Goal: Task Accomplishment & Management: Complete application form

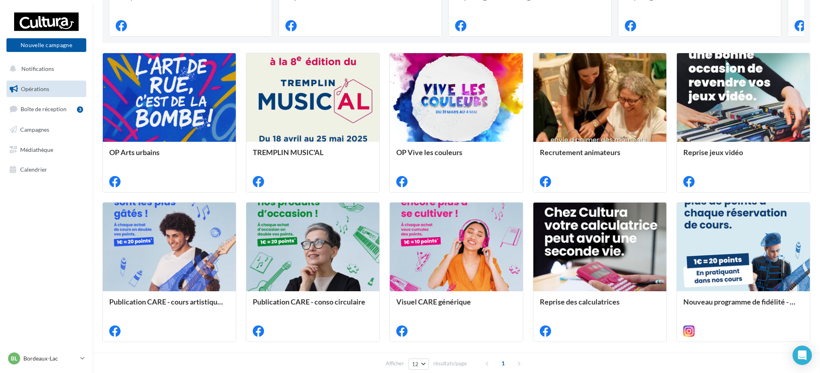
scroll to position [250, 0]
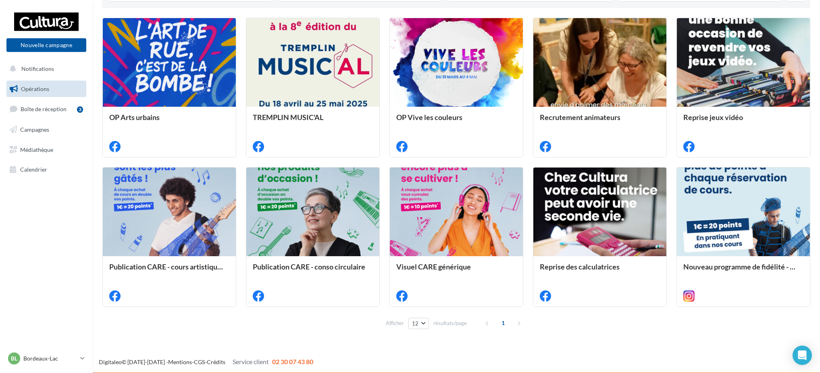
click at [307, 337] on div "Opérations marketing Filtrer par canal Filtrer par catégorie 16 opérations 6 op…" at bounding box center [457, 50] width 728 height 577
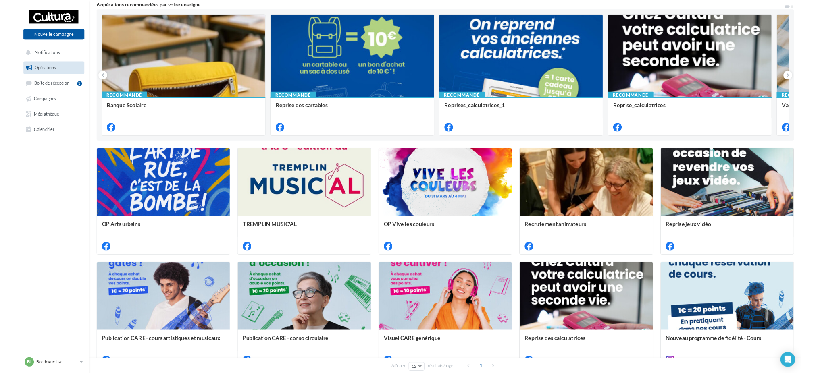
scroll to position [74, 0]
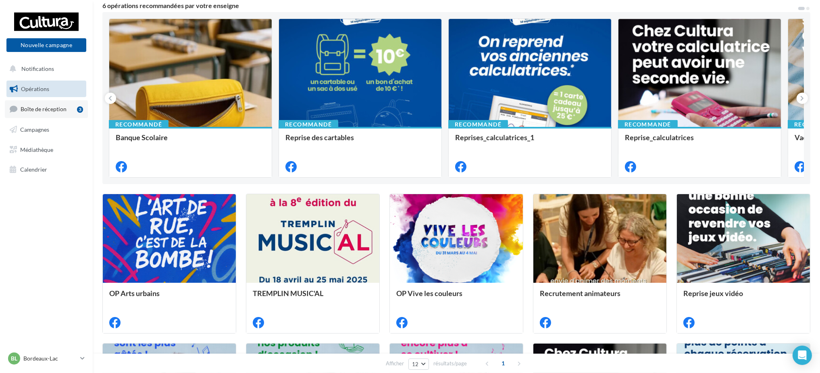
click at [44, 107] on span "Boîte de réception" at bounding box center [44, 109] width 46 height 7
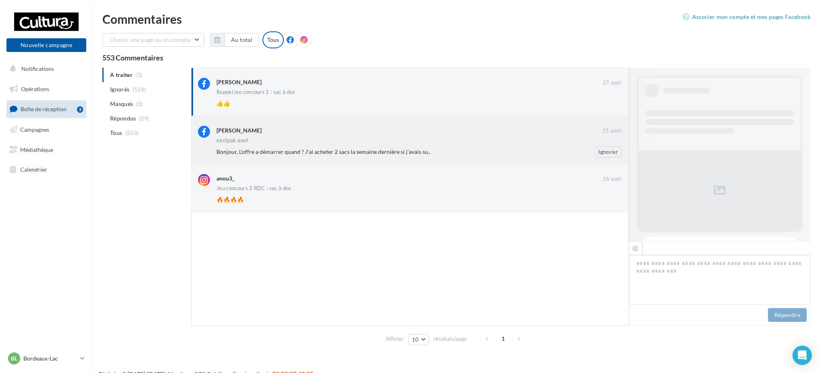
scroll to position [288, 0]
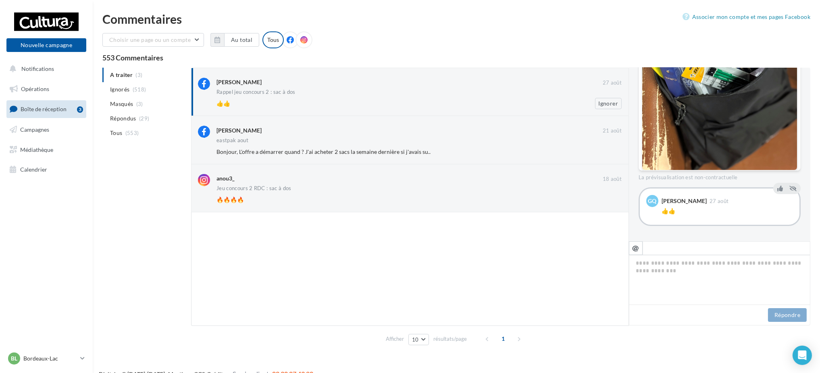
click at [386, 94] on div "Rappel jeu concours 2 : sac à dos" at bounding box center [419, 93] width 405 height 7
click at [637, 250] on icon "@" at bounding box center [636, 247] width 7 height 7
type textarea "**********"
drag, startPoint x: 657, startPoint y: 265, endPoint x: 575, endPoint y: 275, distance: 82.5
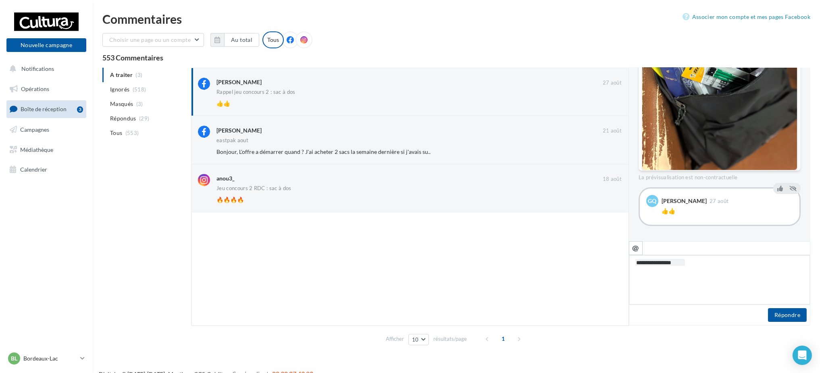
click at [575, 275] on div "[PERSON_NAME] [DATE] Rappel jeu concours 2 : sac à dos 👍👍 Ignorer [PERSON_NAME]…" at bounding box center [501, 197] width 620 height 259
click at [778, 190] on icon at bounding box center [781, 189] width 6 height 6
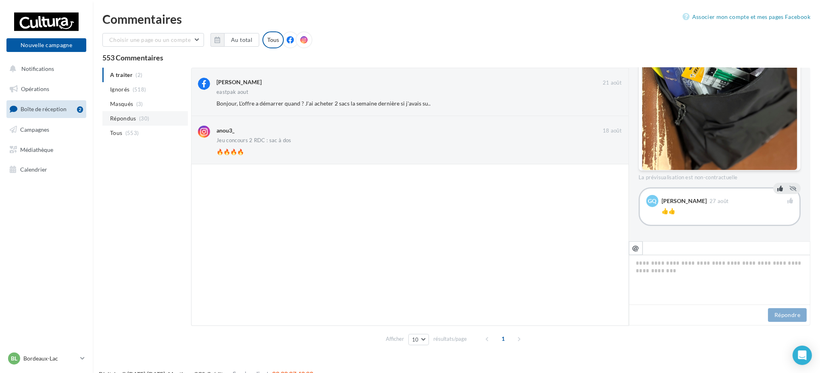
click at [128, 120] on span "Répondus" at bounding box center [123, 119] width 26 height 8
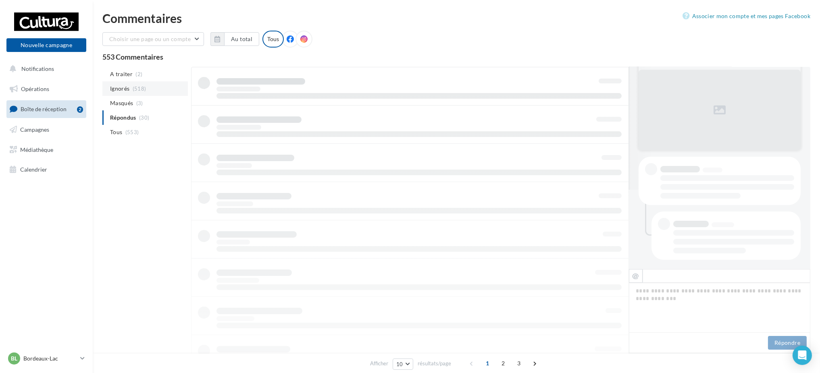
scroll to position [79, 0]
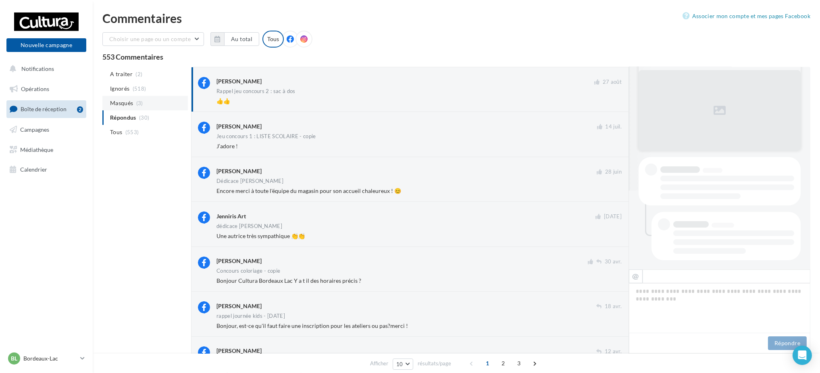
click at [134, 107] on li "Masqués (3)" at bounding box center [145, 103] width 86 height 15
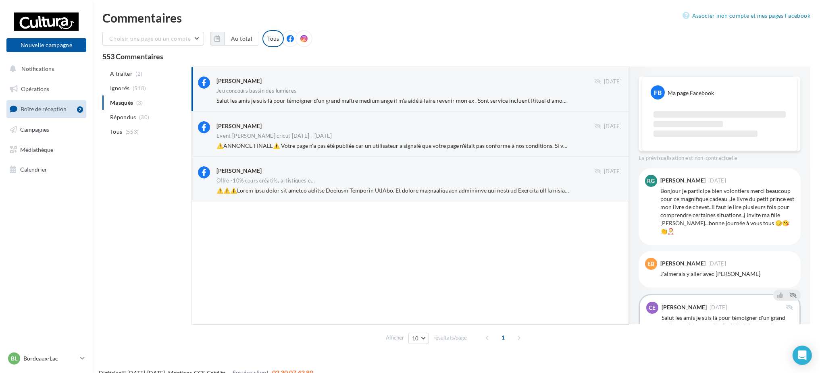
scroll to position [64, 0]
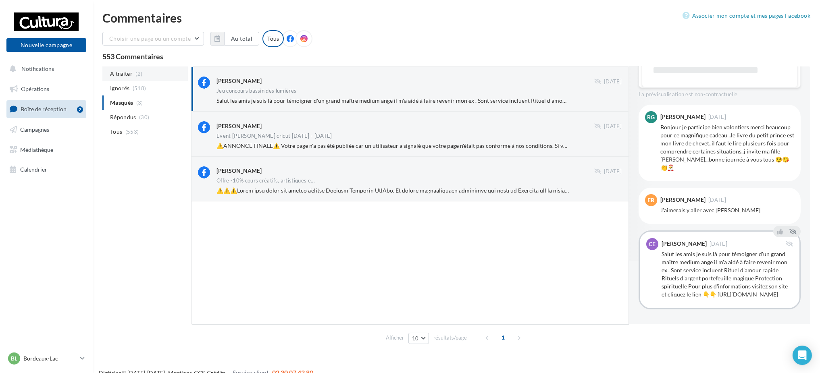
click at [131, 80] on li "A traiter (2)" at bounding box center [145, 74] width 86 height 15
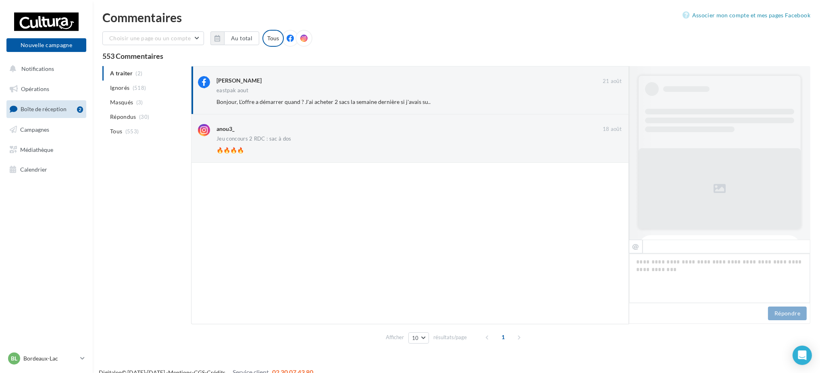
scroll to position [192, 0]
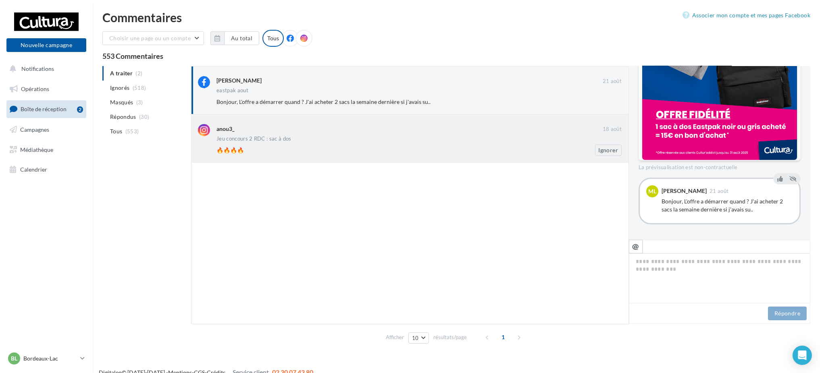
click at [380, 145] on div "🔥🔥🔥🔥 Ignorer" at bounding box center [423, 150] width 412 height 11
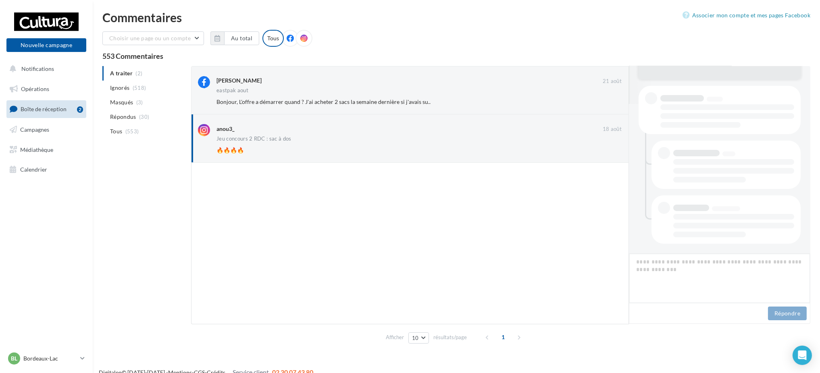
scroll to position [390, 0]
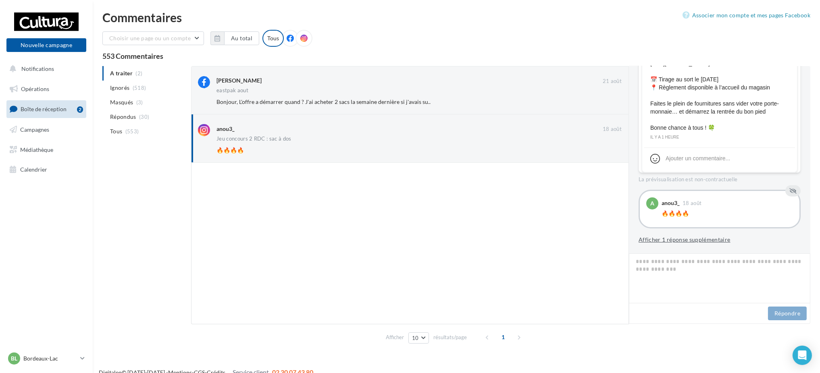
click at [702, 242] on button "Afficher 1 réponse supplémentaire" at bounding box center [685, 240] width 92 height 10
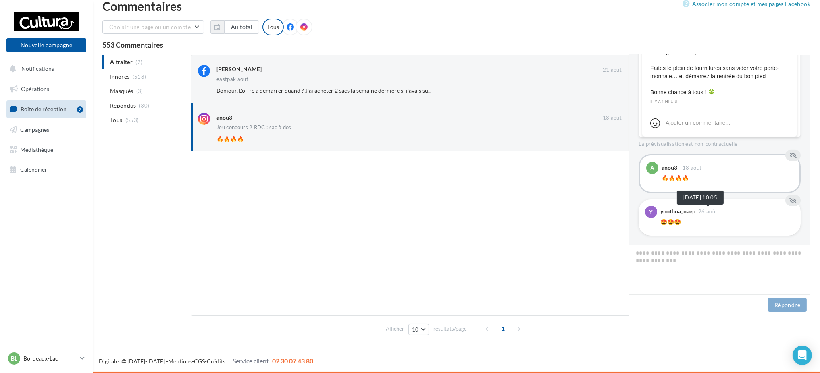
scroll to position [413, 0]
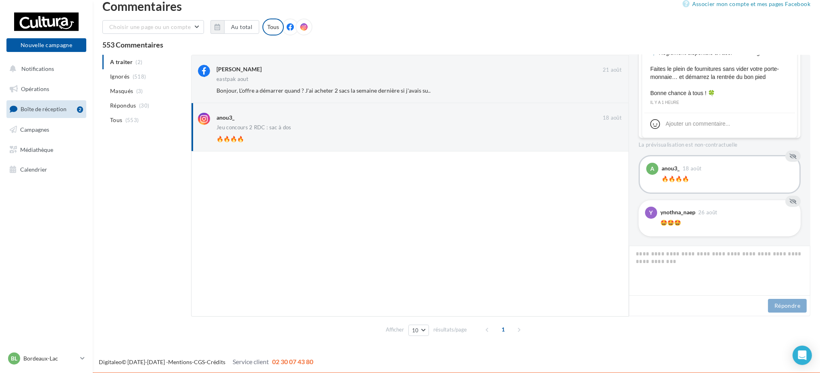
click at [723, 232] on div "y ynothna_naep 26 août 🤩🤩🤩" at bounding box center [720, 218] width 162 height 36
click at [648, 252] on textarea at bounding box center [719, 271] width 181 height 50
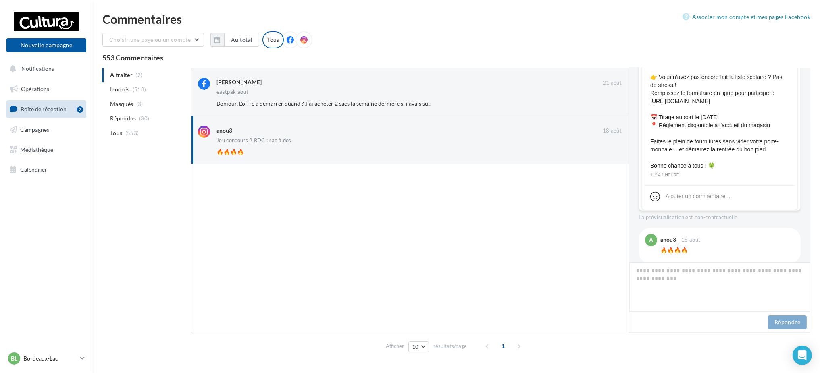
scroll to position [302, 0]
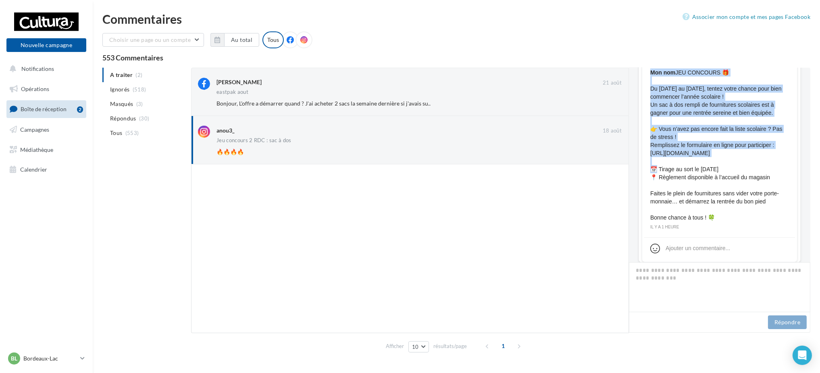
drag, startPoint x: 653, startPoint y: 168, endPoint x: 646, endPoint y: 169, distance: 7.4
click at [646, 169] on div "1 J’aime Mon nom JEU CONCOURS 🎁 Du 18 au 30 août, tentez votre chance pour bien…" at bounding box center [720, 136] width 151 height 189
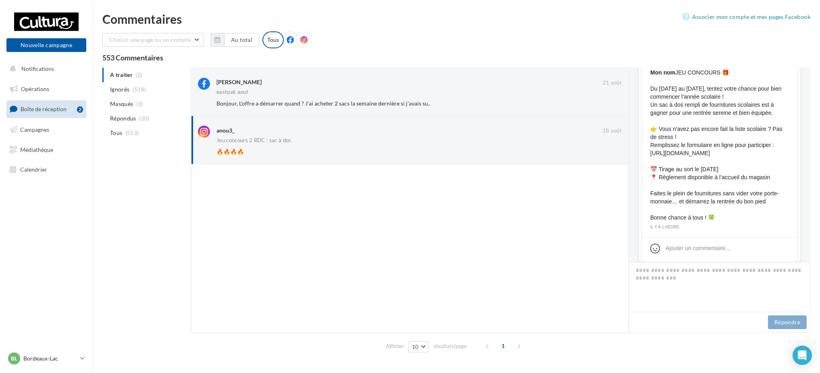
click at [655, 177] on span "Mon nom JEU CONCOURS 🎁 Du 18 au 30 août, tentez votre chance pour bien commence…" at bounding box center [720, 145] width 139 height 153
drag, startPoint x: 654, startPoint y: 171, endPoint x: 648, endPoint y: 171, distance: 5.6
click at [651, 171] on span "Mon nom JEU CONCOURS 🎁 Du 18 au 30 août, tentez votre chance pour bien commence…" at bounding box center [720, 145] width 139 height 153
click at [746, 167] on span "Mon nom JEU CONCOURS 🎁 Du 18 au 30 août, tentez votre chance pour bien commence…" at bounding box center [720, 145] width 139 height 153
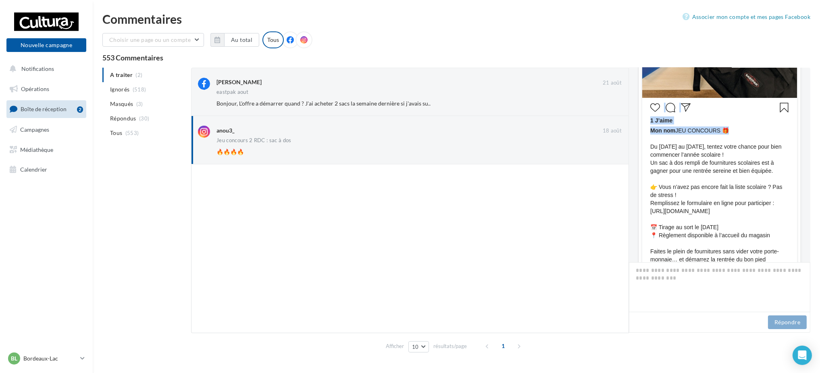
drag, startPoint x: 718, startPoint y: 69, endPoint x: 726, endPoint y: 71, distance: 8.2
click at [726, 71] on div "Mon nom 1 J’aime Mon nom JEU CONCOURS 🎁 Du 18 au 30 août, tentez votre chance p…" at bounding box center [720, 77] width 156 height 486
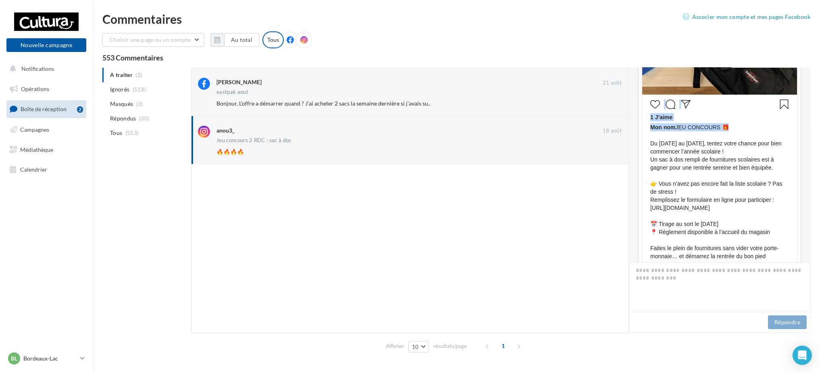
scroll to position [264, 0]
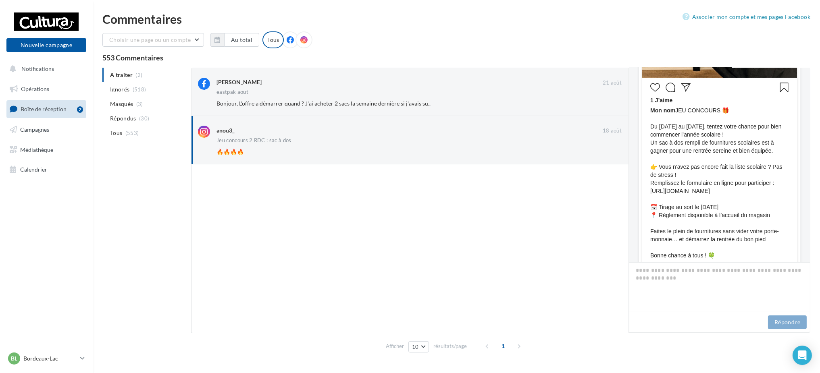
click at [687, 221] on span "Mon nom JEU CONCOURS 🎁 Du 18 au 30 août, tentez votre chance pour bien commence…" at bounding box center [720, 182] width 139 height 153
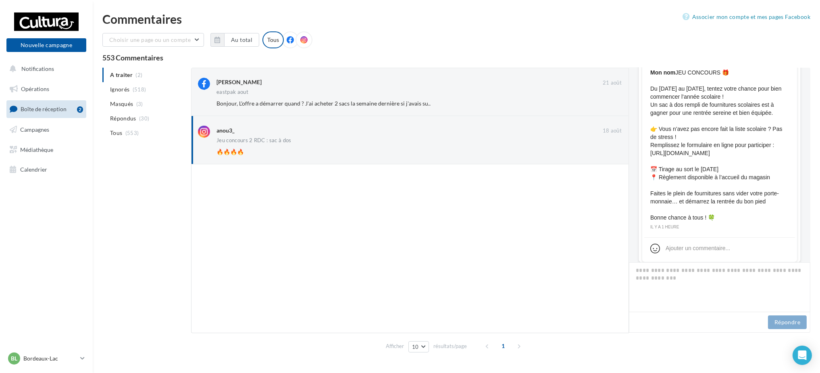
scroll to position [248, 0]
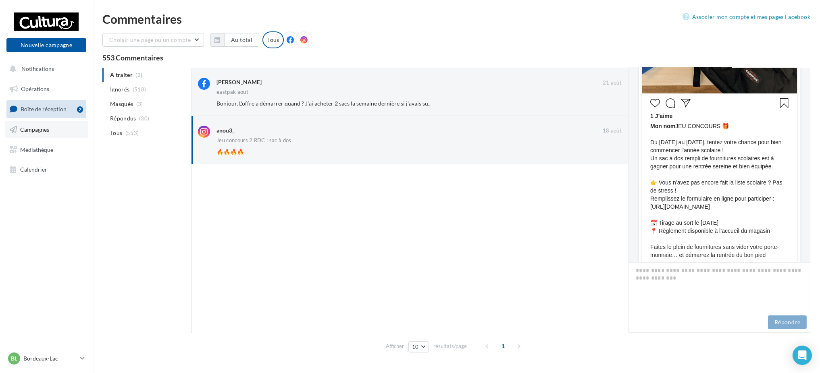
click at [56, 126] on link "Campagnes" at bounding box center [46, 129] width 83 height 17
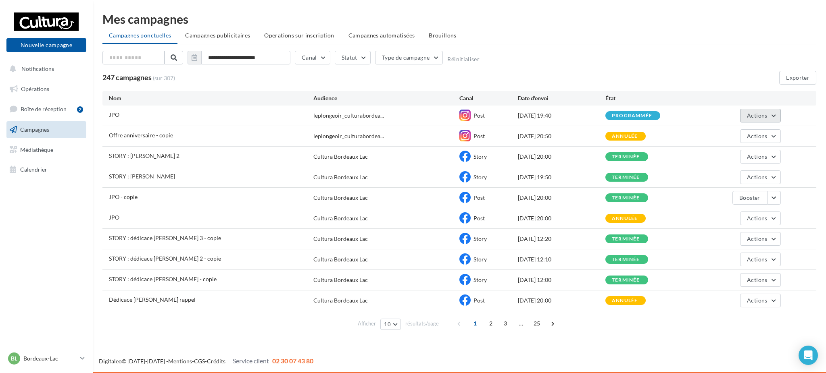
click at [767, 110] on button "Actions" at bounding box center [760, 116] width 40 height 14
click at [765, 118] on span "Actions" at bounding box center [757, 115] width 20 height 7
click at [227, 38] on span "Campagnes publicitaires" at bounding box center [217, 35] width 65 height 7
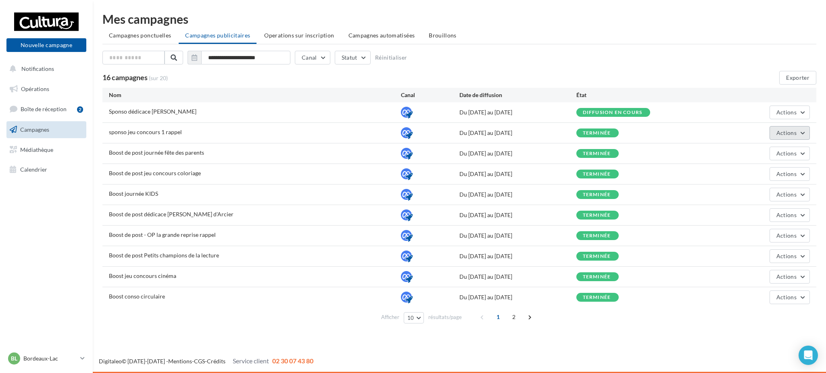
click at [784, 136] on button "Actions" at bounding box center [790, 133] width 40 height 14
click at [761, 178] on button "Voir les résultats" at bounding box center [769, 173] width 81 height 21
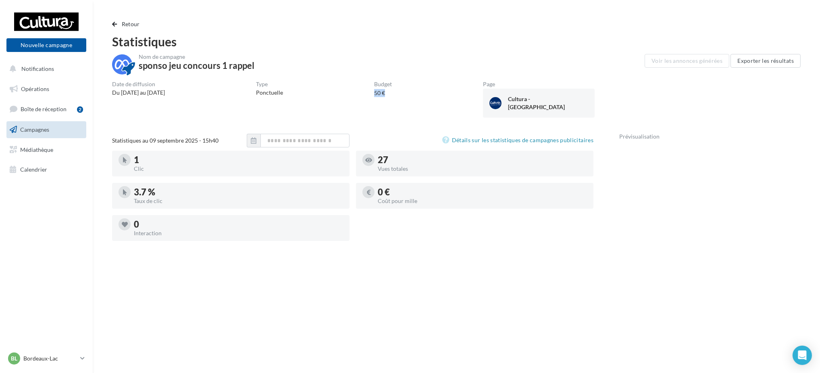
drag, startPoint x: 408, startPoint y: 89, endPoint x: 375, endPoint y: 88, distance: 33.5
click at [377, 88] on div "Date de diffusion Du 31/07/2025 au 07/08/2025 Type Ponctuelle Budget 50 € Page …" at bounding box center [456, 101] width 689 height 40
click at [474, 231] on div "1 Clic 27 Vues totales 3.7 % Taux de clic 0 € Coût pour mille 0 Interaction" at bounding box center [356, 199] width 488 height 97
drag, startPoint x: 390, startPoint y: 89, endPoint x: 427, endPoint y: 94, distance: 37.0
click at [427, 94] on div "Date de diffusion Du 31/07/2025 au 07/08/2025 Type Ponctuelle Budget 50 € Page …" at bounding box center [456, 101] width 689 height 40
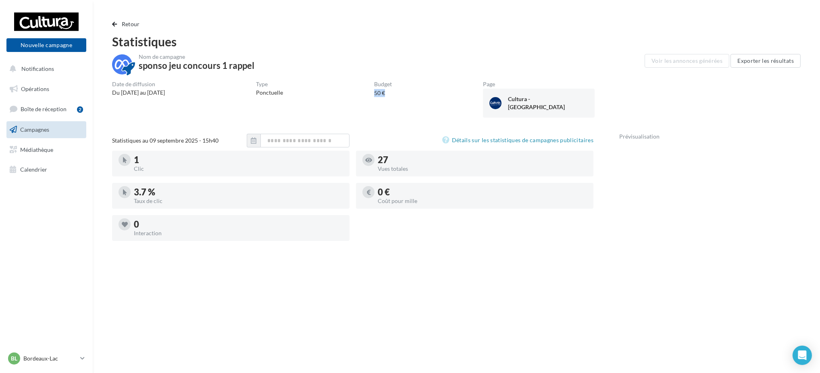
drag, startPoint x: 359, startPoint y: 167, endPoint x: 342, endPoint y: 169, distance: 17.5
click at [342, 169] on div "1 Clic 27 Vues totales 3.7 % Taux de clic 0 € Coût pour mille 0 Interaction" at bounding box center [356, 199] width 488 height 97
click at [163, 172] on div "Clic" at bounding box center [238, 169] width 209 height 6
drag, startPoint x: 231, startPoint y: 148, endPoint x: 163, endPoint y: 147, distance: 68.6
click at [148, 145] on div "Statistiques au 09 septembre 2025 - 15h40" at bounding box center [179, 141] width 135 height 8
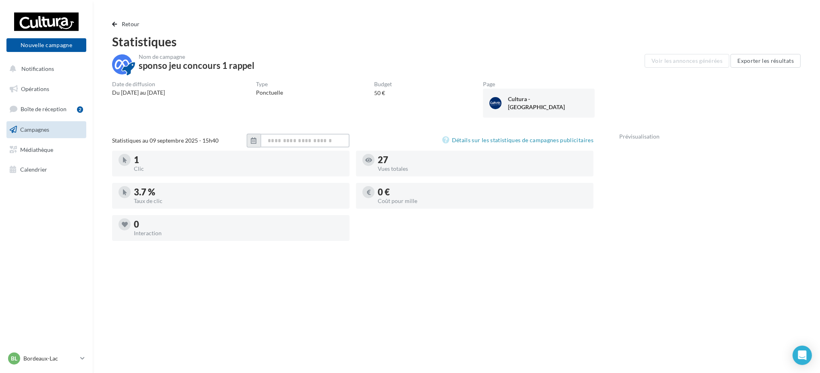
click at [263, 148] on input "text" at bounding box center [305, 141] width 89 height 14
click at [253, 144] on icon "button" at bounding box center [254, 141] width 6 height 6
click at [261, 169] on div "Septembre Janvier Février Mars Avril Mai Juin Juillet Août Septembre Octobre No…" at bounding box center [353, 163] width 184 height 11
click at [261, 168] on div "Septembre Janvier Février Mars Avril Mai Juin Juillet Août Septembre Octobre No…" at bounding box center [353, 163] width 184 height 11
click at [255, 169] on button "button" at bounding box center [257, 163] width 7 height 11
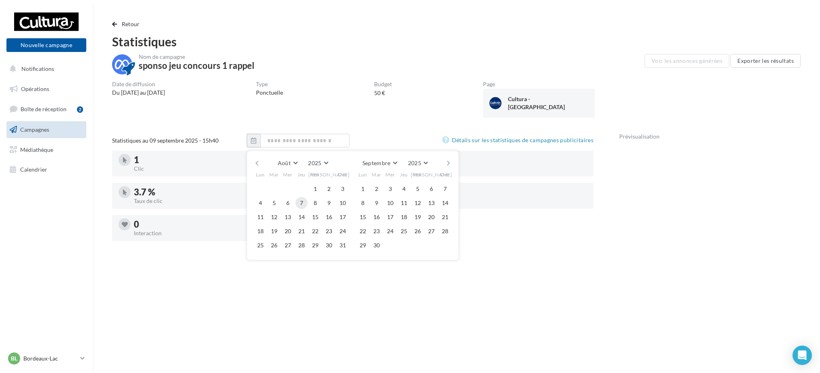
click at [301, 209] on button "7" at bounding box center [302, 203] width 12 height 12
type input "**********"
click at [307, 148] on input "**********" at bounding box center [305, 141] width 89 height 14
click at [341, 142] on button "button" at bounding box center [341, 140] width 3 height 3
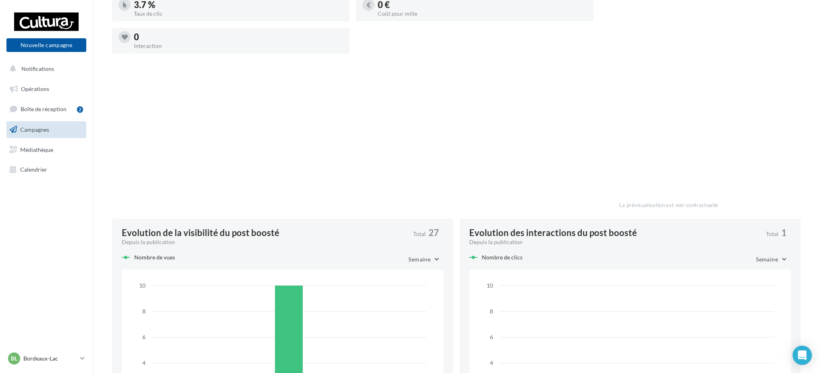
scroll to position [257, 0]
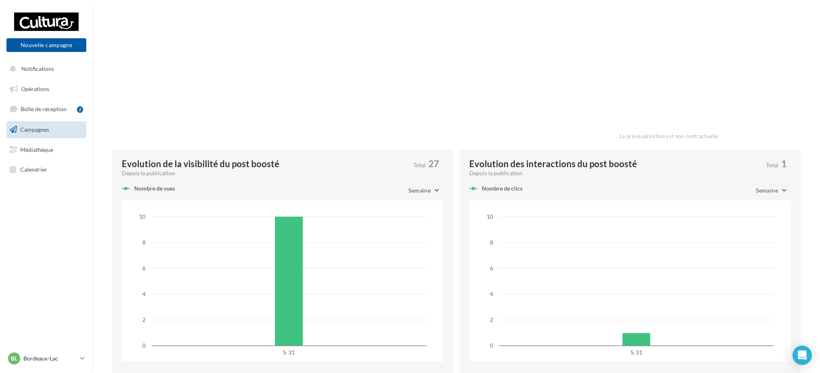
click at [431, 198] on button "Semaine" at bounding box center [423, 191] width 41 height 14
click at [411, 221] on button "Mois" at bounding box center [413, 211] width 60 height 21
click at [772, 194] on span "Mois" at bounding box center [772, 190] width 13 height 7
click at [759, 221] on button "Mois" at bounding box center [761, 211] width 60 height 21
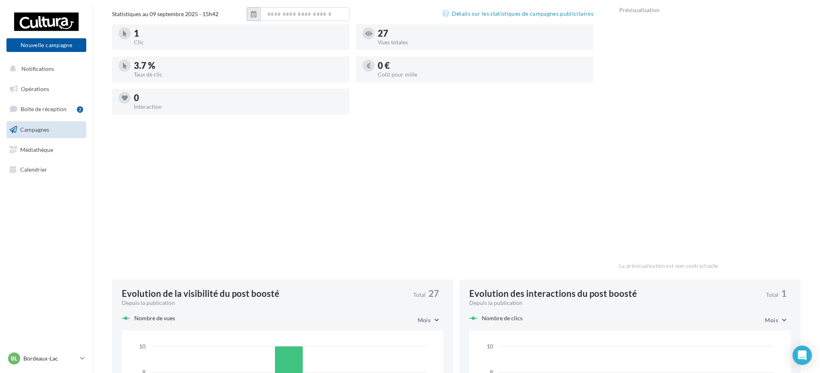
scroll to position [0, 0]
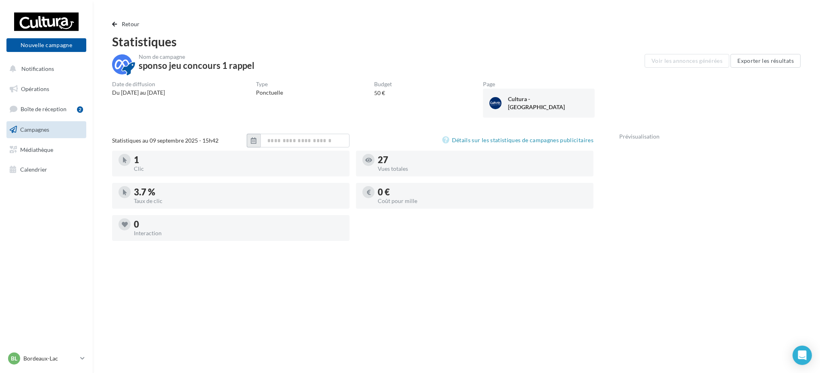
click at [40, 120] on ul "Opérations Boîte de réception 2 Campagnes Médiathèque Calendrier" at bounding box center [46, 129] width 86 height 104
click at [40, 127] on span "Campagnes" at bounding box center [34, 129] width 29 height 7
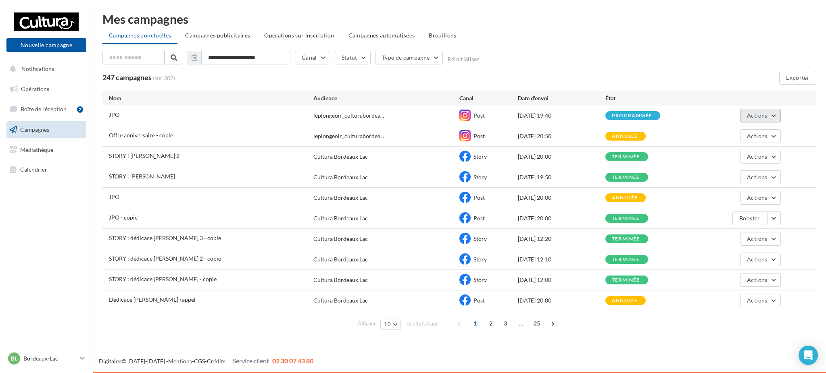
click at [760, 120] on button "Actions" at bounding box center [760, 116] width 40 height 14
click at [753, 156] on span "Actions" at bounding box center [757, 156] width 20 height 7
drag, startPoint x: 542, startPoint y: 162, endPoint x: 661, endPoint y: 163, distance: 119.0
click at [541, 162] on div "STORY : claire McGowan 2 Cultura Bordeaux Lac Story 08/09/2025 20:00 terminée A…" at bounding box center [459, 157] width 714 height 20
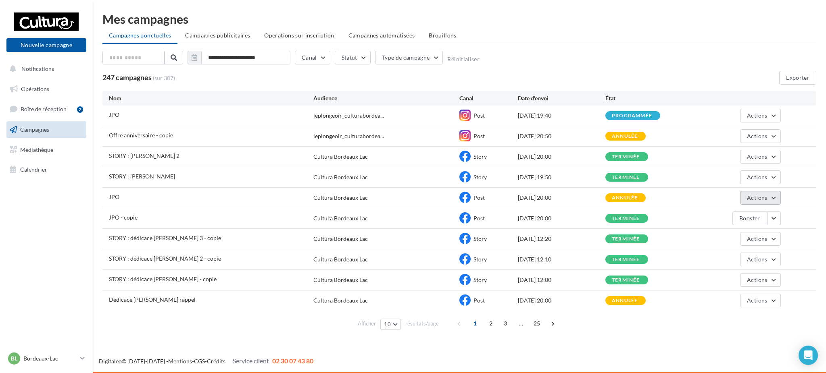
click at [766, 202] on button "Actions" at bounding box center [760, 198] width 40 height 14
click at [766, 200] on span "Actions" at bounding box center [757, 197] width 20 height 7
click at [49, 47] on button "Nouvelle campagne" at bounding box center [46, 45] width 80 height 14
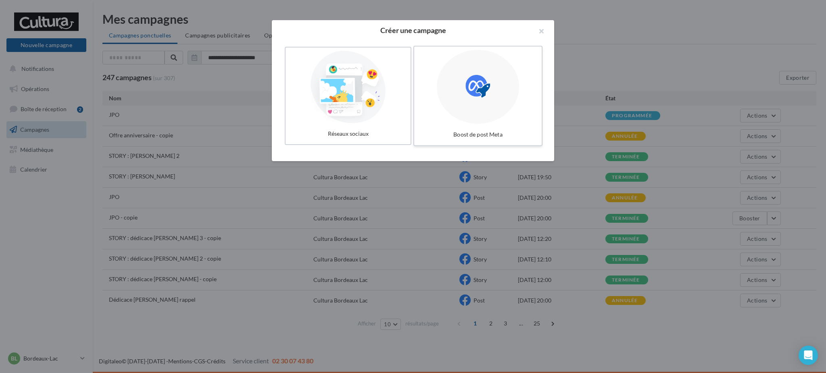
click at [513, 115] on label "Boost de post Meta" at bounding box center [477, 96] width 129 height 100
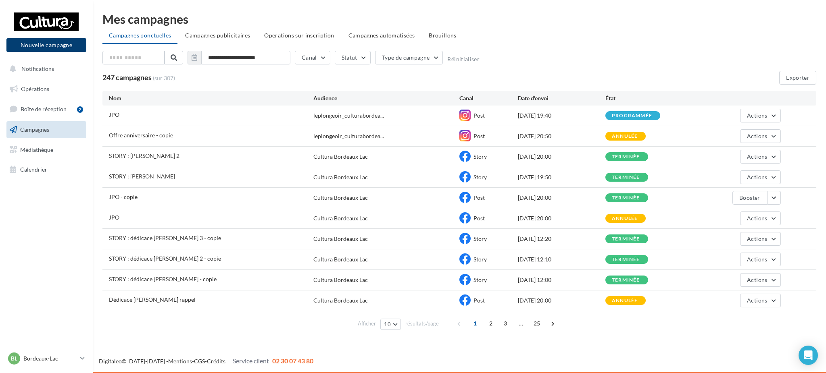
click at [67, 43] on button "Nouvelle campagne" at bounding box center [46, 45] width 80 height 14
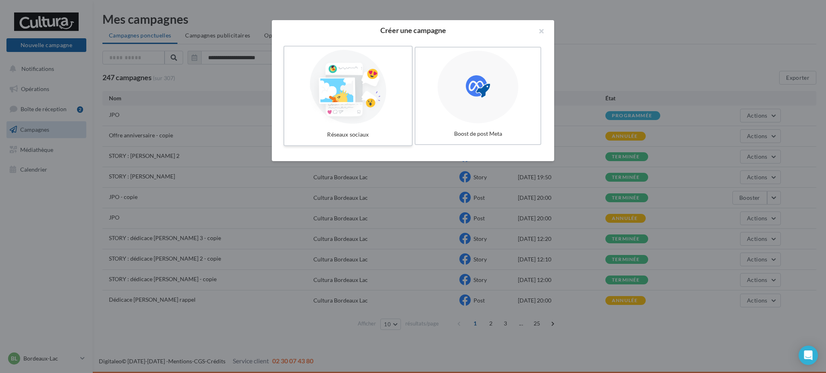
click at [325, 101] on div at bounding box center [348, 87] width 121 height 74
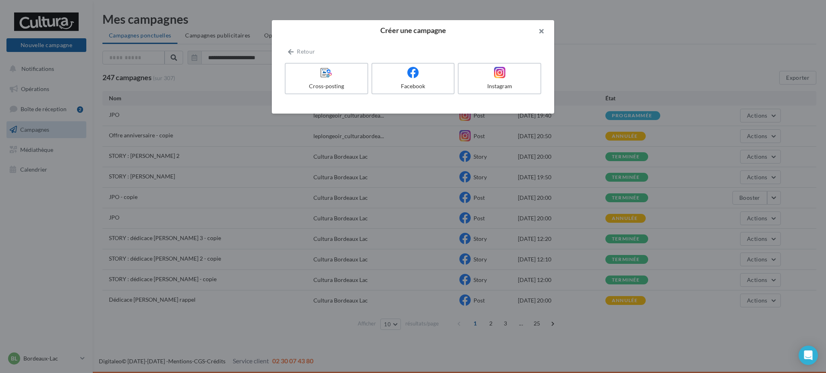
click at [533, 29] on button "button" at bounding box center [538, 32] width 32 height 24
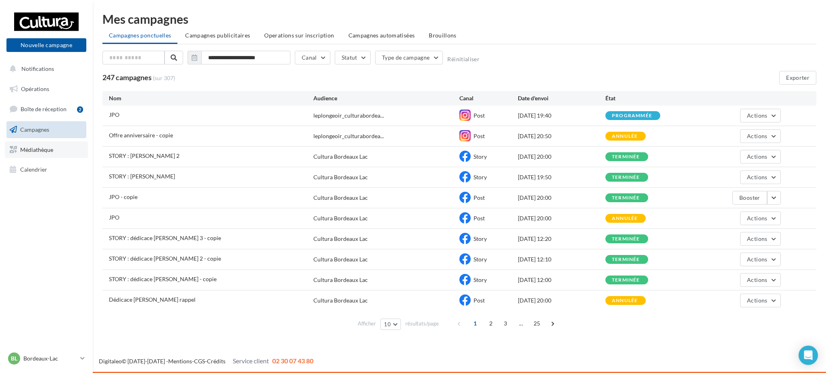
click at [33, 155] on link "Médiathèque" at bounding box center [46, 150] width 83 height 17
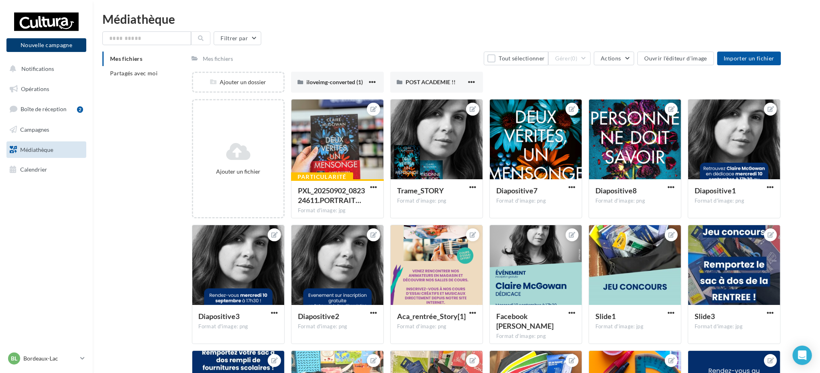
click at [55, 40] on button "Nouvelle campagne" at bounding box center [46, 45] width 80 height 14
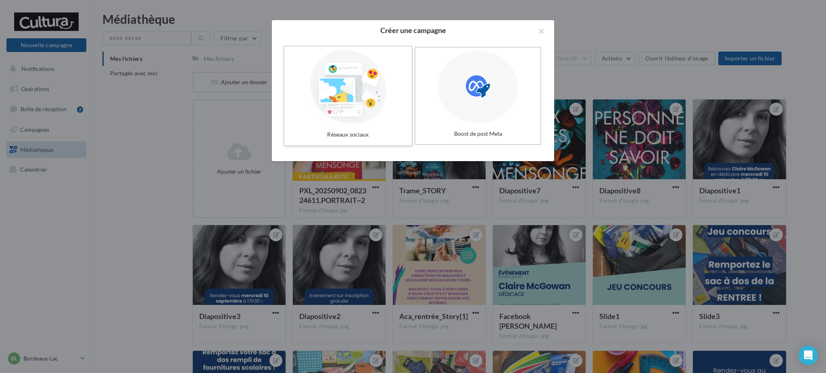
click at [364, 118] on div at bounding box center [348, 87] width 121 height 74
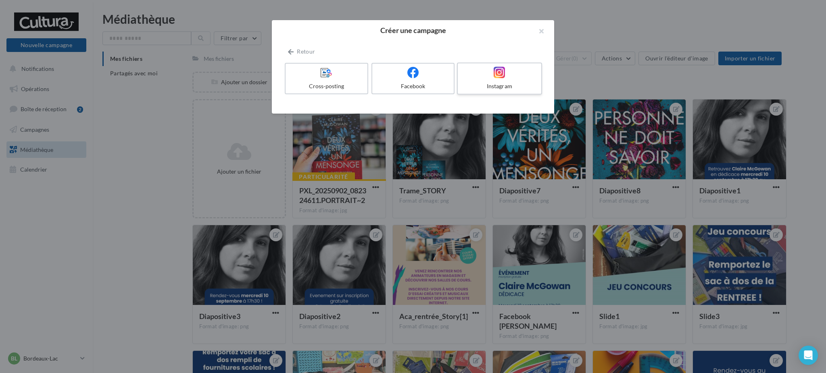
click at [492, 71] on div at bounding box center [499, 73] width 77 height 13
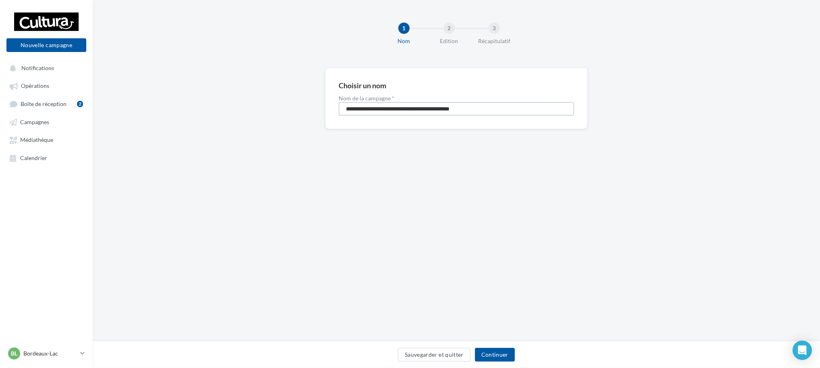
drag, startPoint x: 497, startPoint y: 114, endPoint x: 319, endPoint y: 127, distance: 178.8
click at [311, 126] on div "**********" at bounding box center [457, 111] width 728 height 87
type input "****"
click at [486, 351] on button "Continuer" at bounding box center [495, 355] width 40 height 14
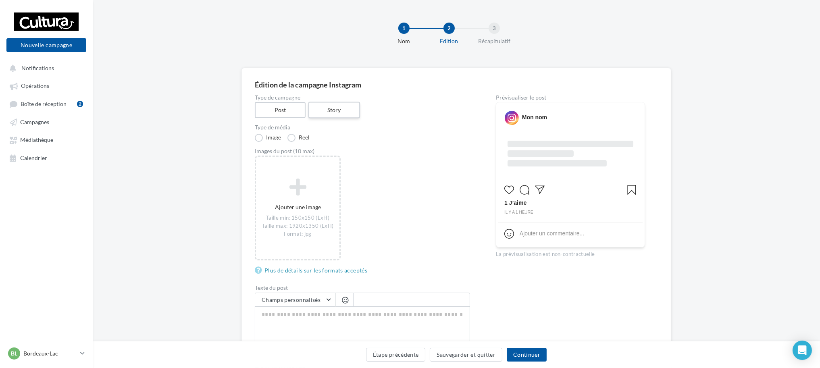
click at [341, 109] on label "Story" at bounding box center [334, 110] width 52 height 17
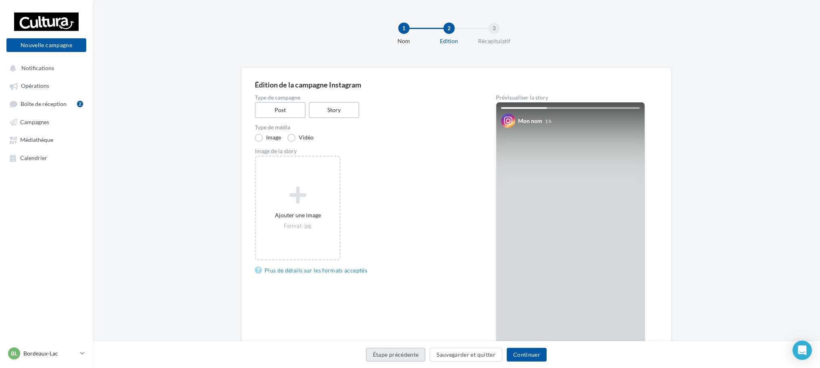
drag, startPoint x: 383, startPoint y: 355, endPoint x: 305, endPoint y: 328, distance: 82.6
click at [383, 355] on button "Étape précédente" at bounding box center [396, 355] width 60 height 14
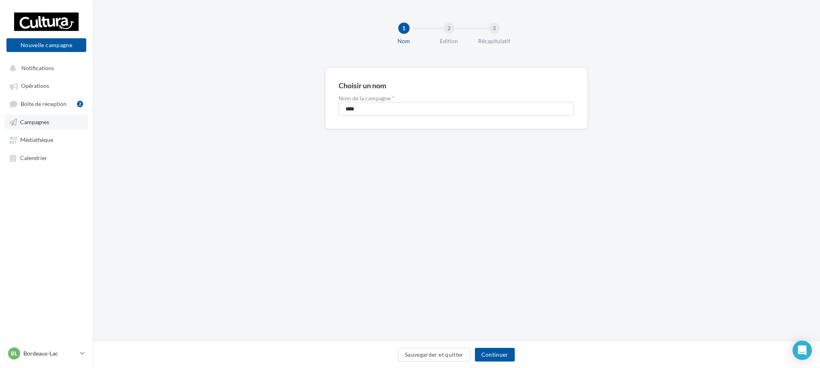
click at [33, 119] on span "Campagnes" at bounding box center [34, 122] width 29 height 7
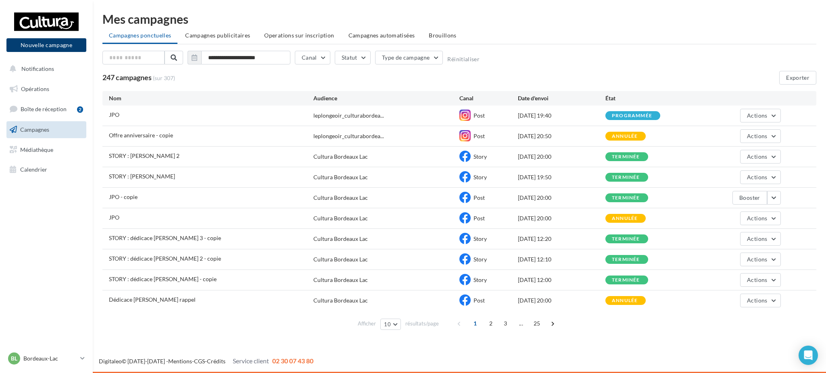
click at [44, 46] on button "Nouvelle campagne" at bounding box center [46, 45] width 80 height 14
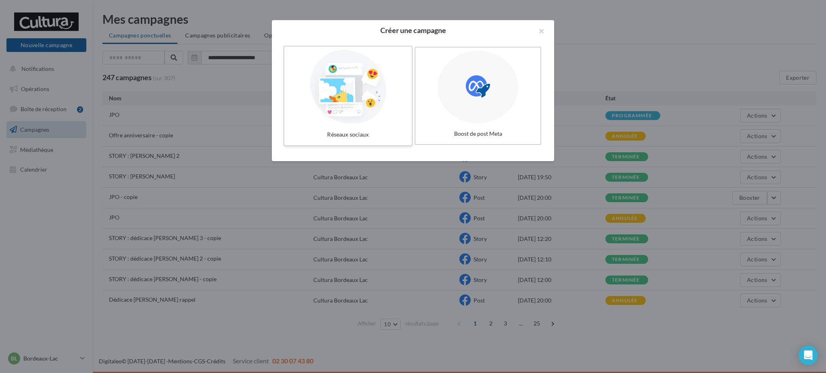
click at [363, 101] on div at bounding box center [348, 87] width 121 height 74
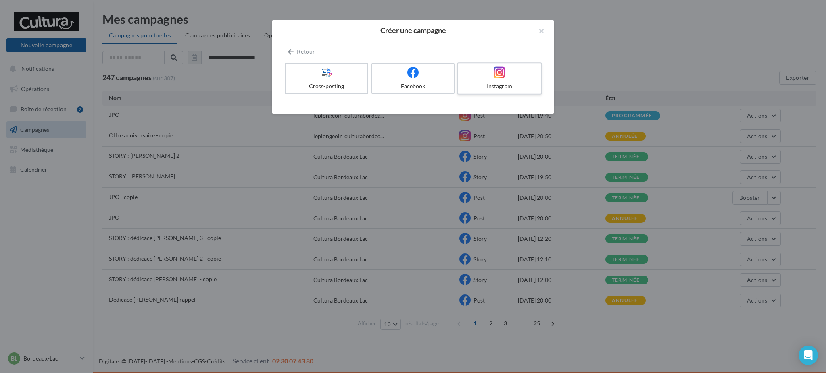
click at [515, 78] on div at bounding box center [499, 73] width 77 height 13
